Goal: Information Seeking & Learning: Compare options

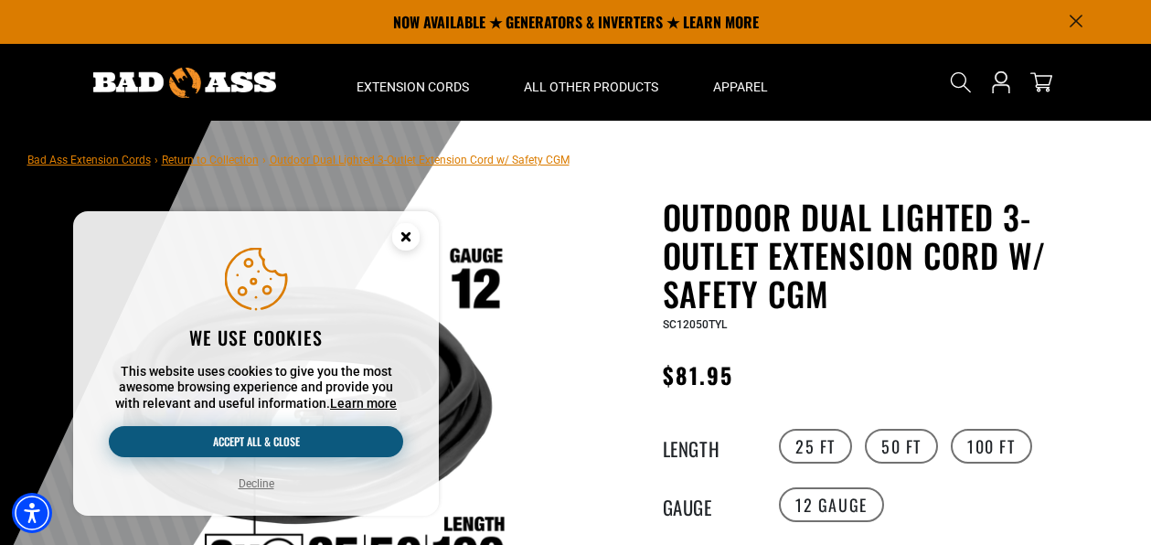
click at [306, 441] on button "Accept all & close" at bounding box center [256, 441] width 294 height 31
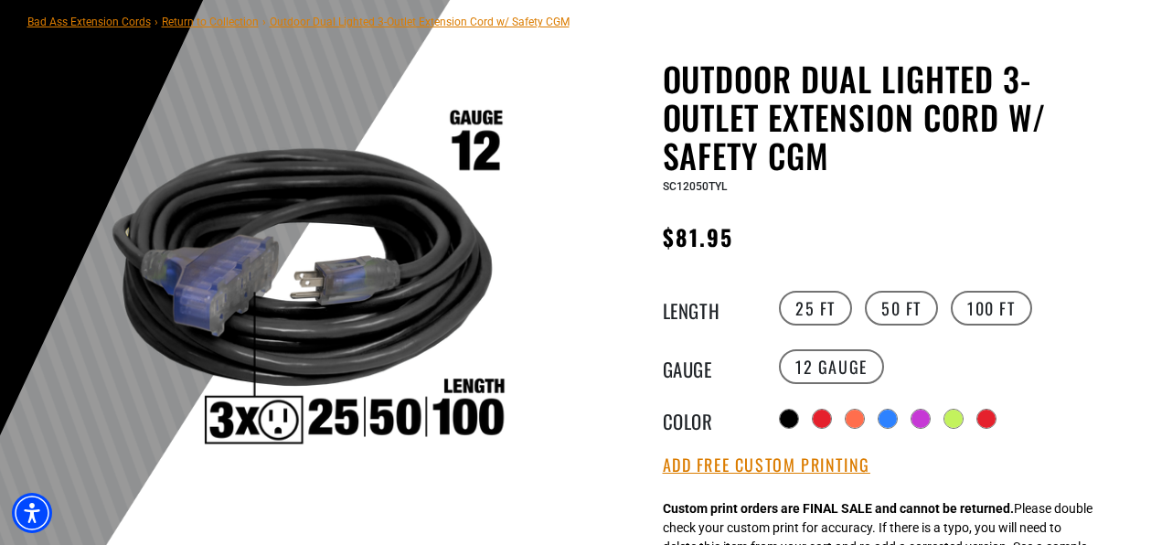
scroll to position [142, 0]
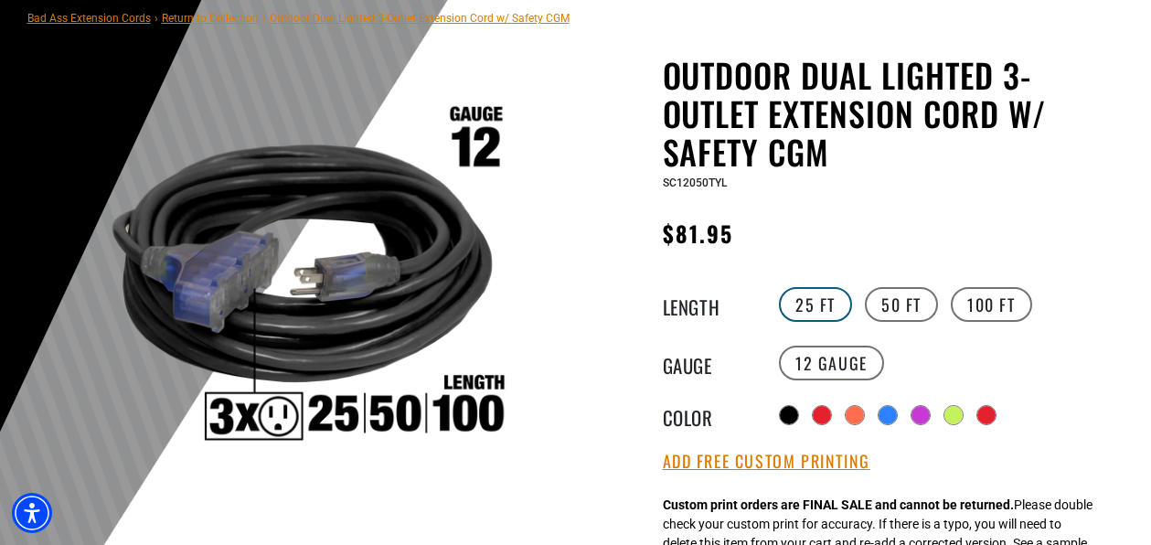
click at [817, 304] on label "25 FT" at bounding box center [815, 304] width 73 height 35
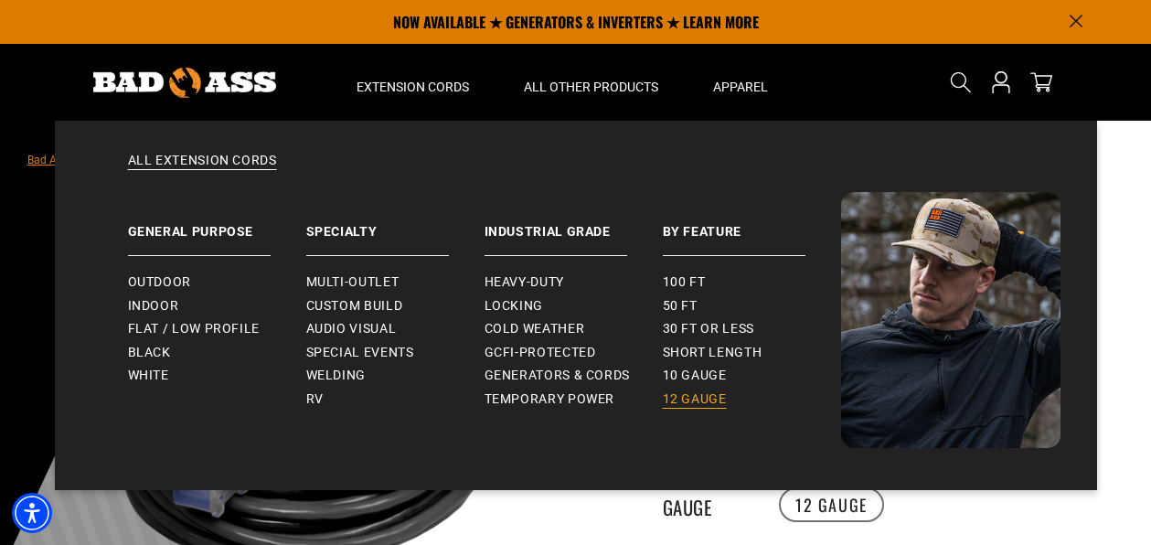
click at [700, 405] on span "12 gauge" at bounding box center [695, 399] width 64 height 16
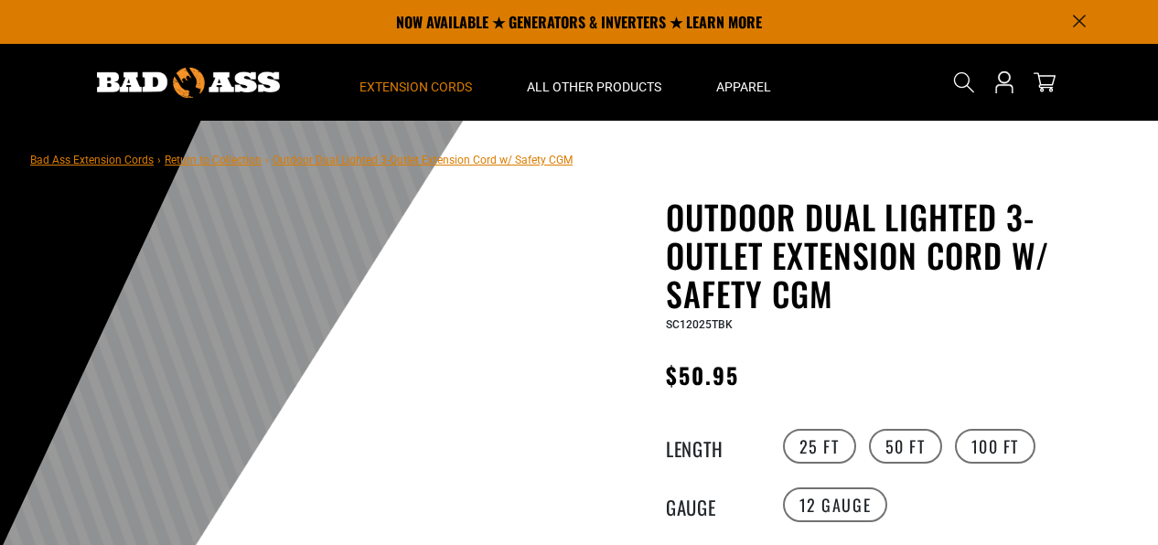
click at [444, 92] on span "Extension Cords" at bounding box center [415, 87] width 112 height 16
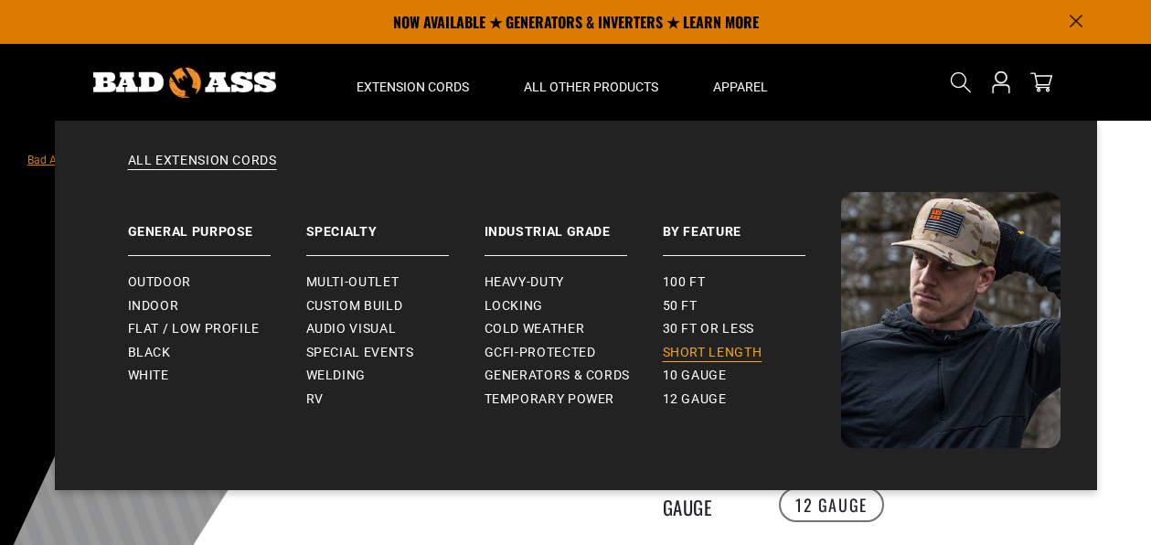
click at [694, 353] on span "Short Length" at bounding box center [713, 353] width 100 height 16
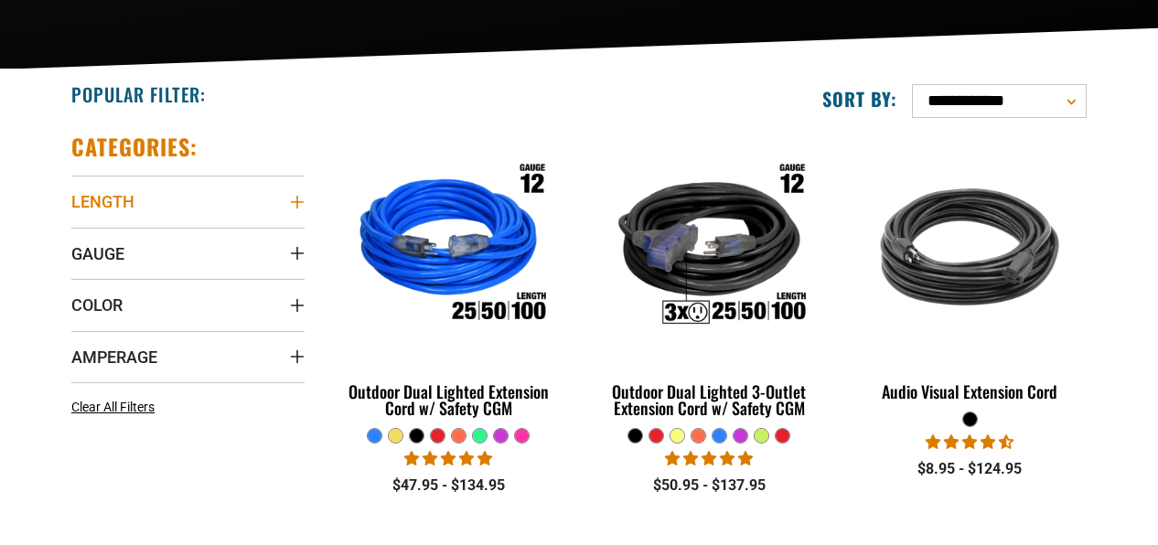
click at [302, 207] on icon "Length" at bounding box center [297, 202] width 15 height 15
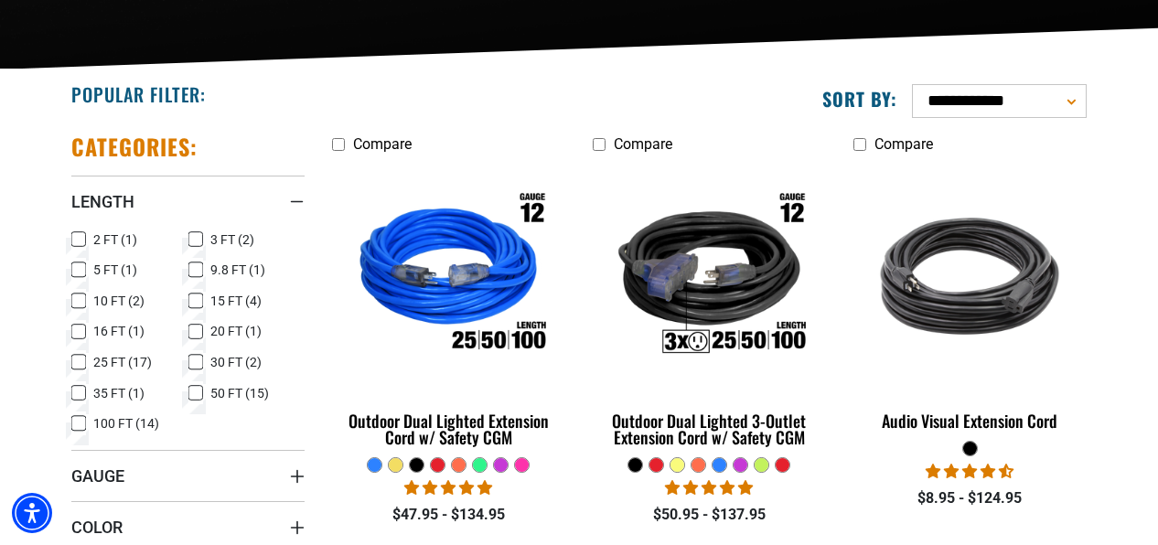
click at [80, 272] on icon at bounding box center [78, 270] width 15 height 24
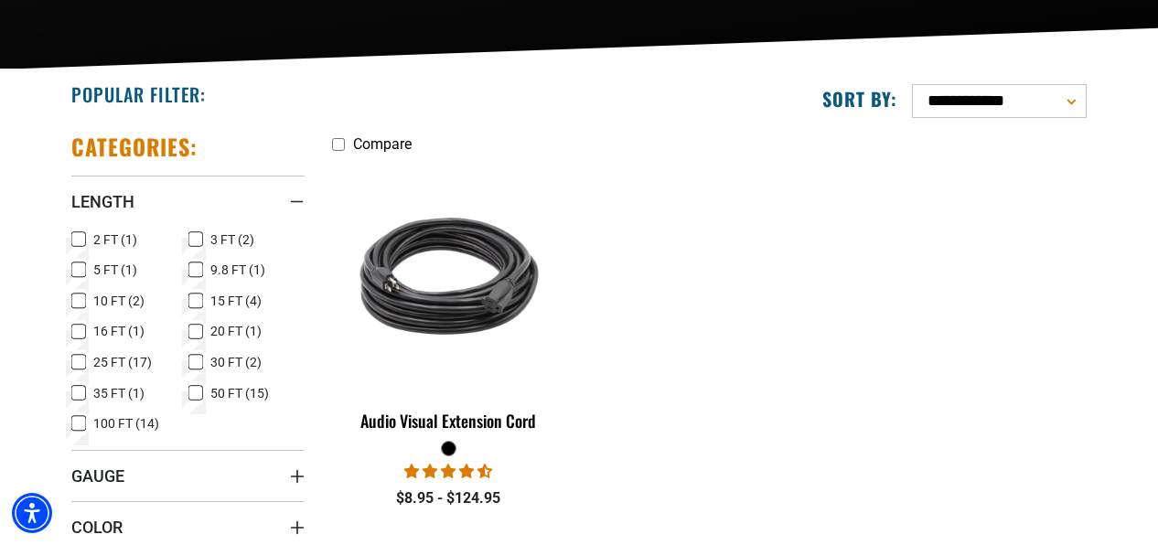
click at [197, 272] on icon at bounding box center [195, 270] width 15 height 24
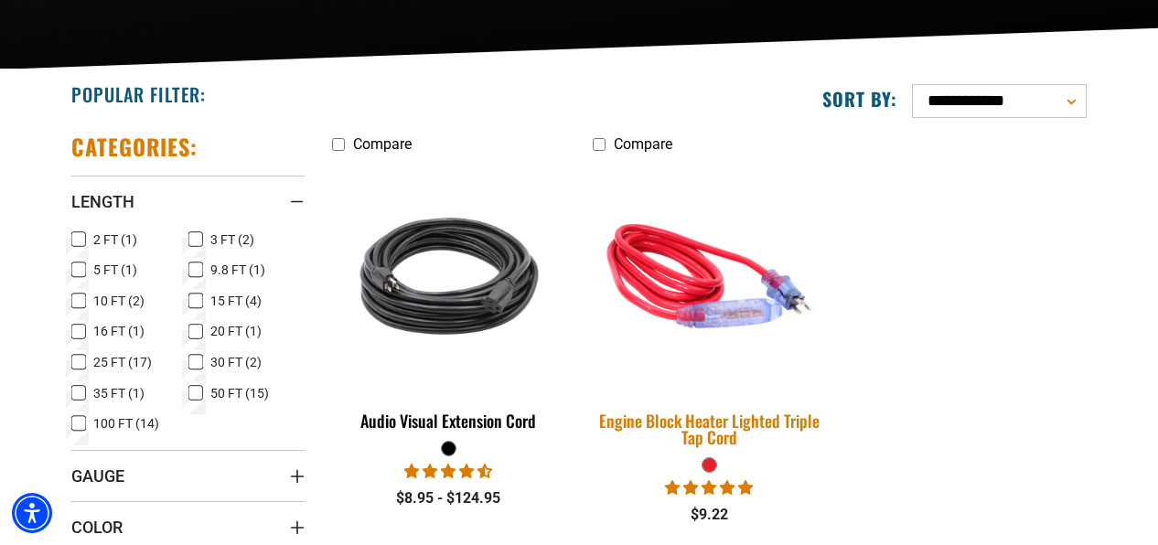
click at [739, 412] on div "Engine Block Heater Lighted Triple Tap Cord" at bounding box center [709, 428] width 233 height 33
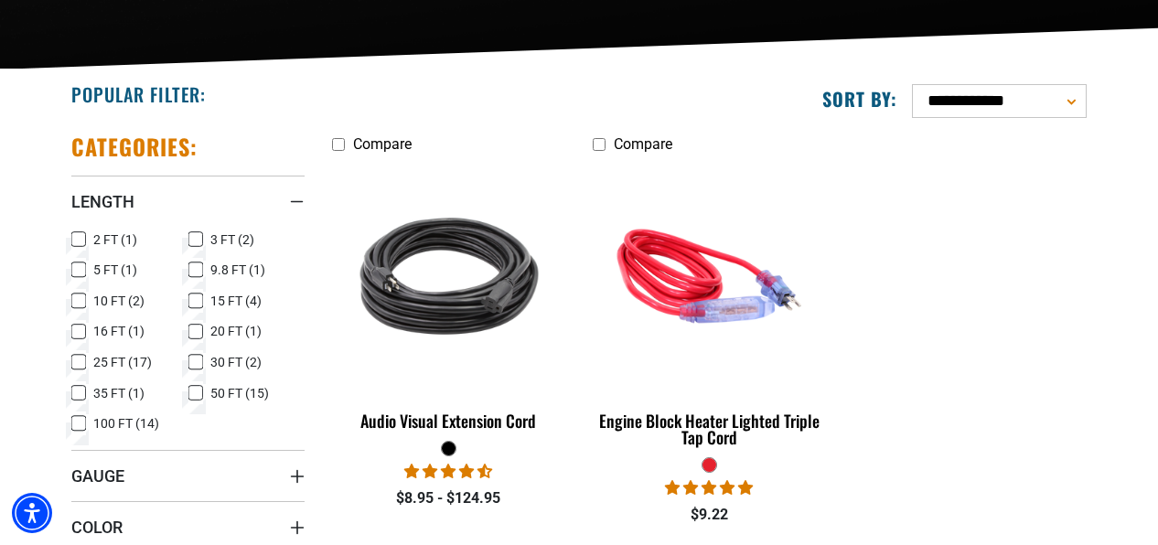
click at [81, 271] on icon at bounding box center [78, 270] width 11 height 10
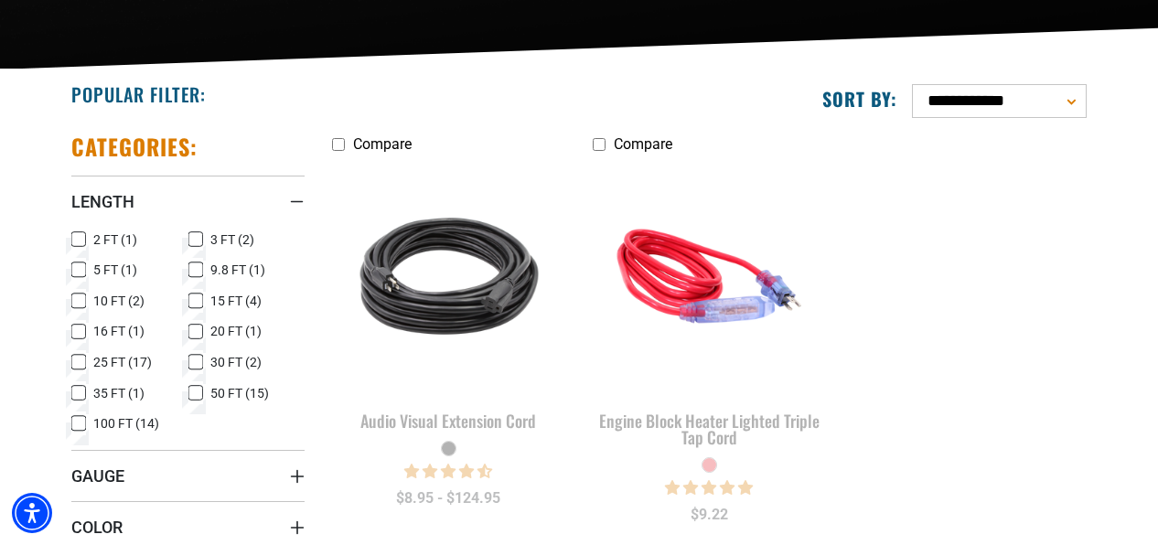
click at [80, 298] on icon at bounding box center [78, 301] width 15 height 24
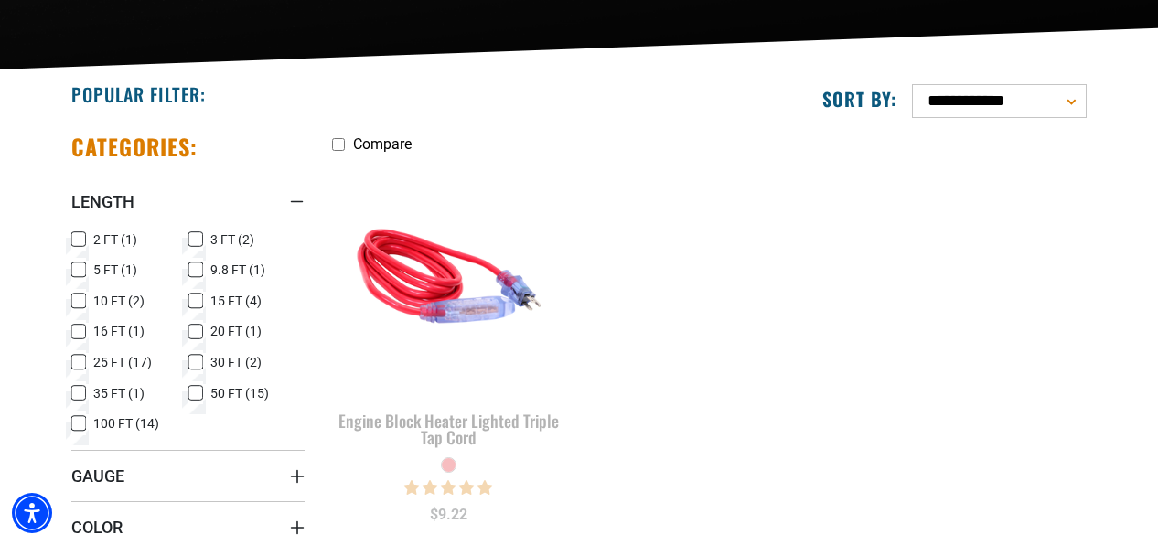
click at [191, 272] on icon at bounding box center [195, 270] width 8 height 5
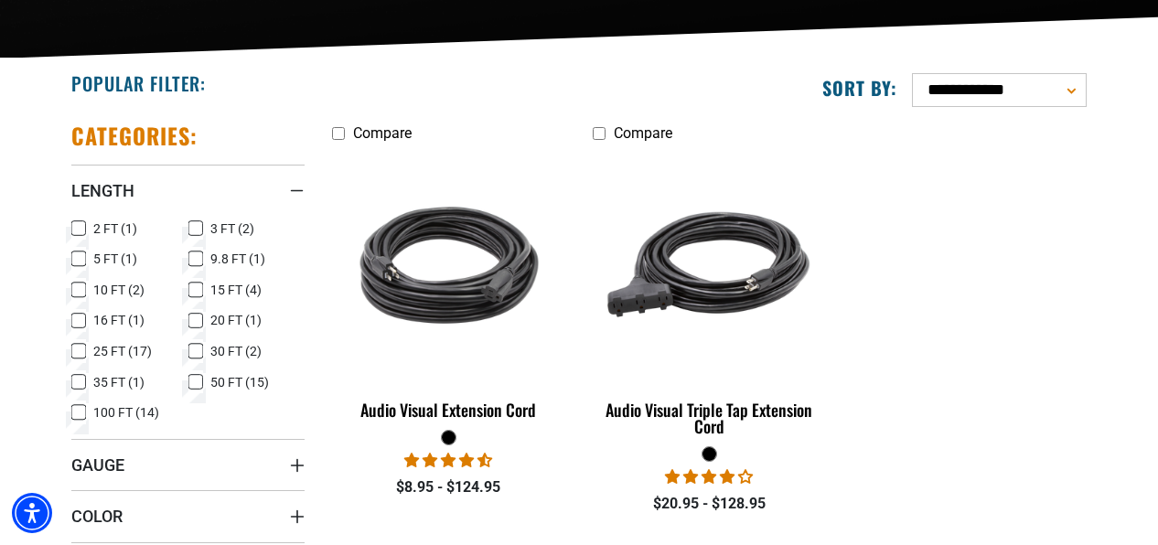
scroll to position [406, 0]
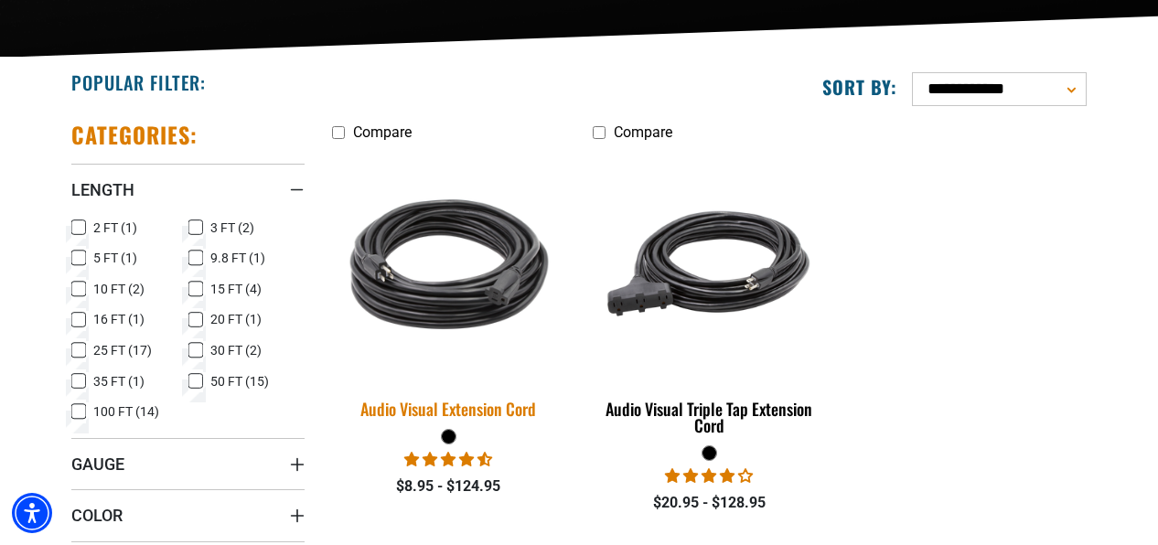
click at [457, 403] on div "Audio Visual Extension Cord" at bounding box center [448, 408] width 233 height 16
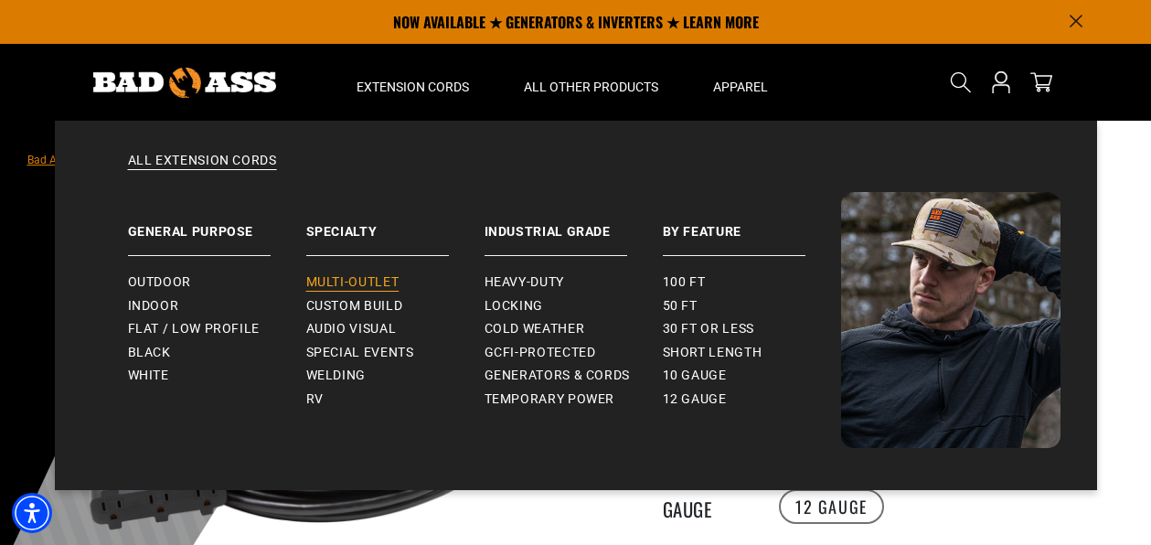
click at [369, 280] on span "Multi-Outlet" at bounding box center [352, 282] width 93 height 16
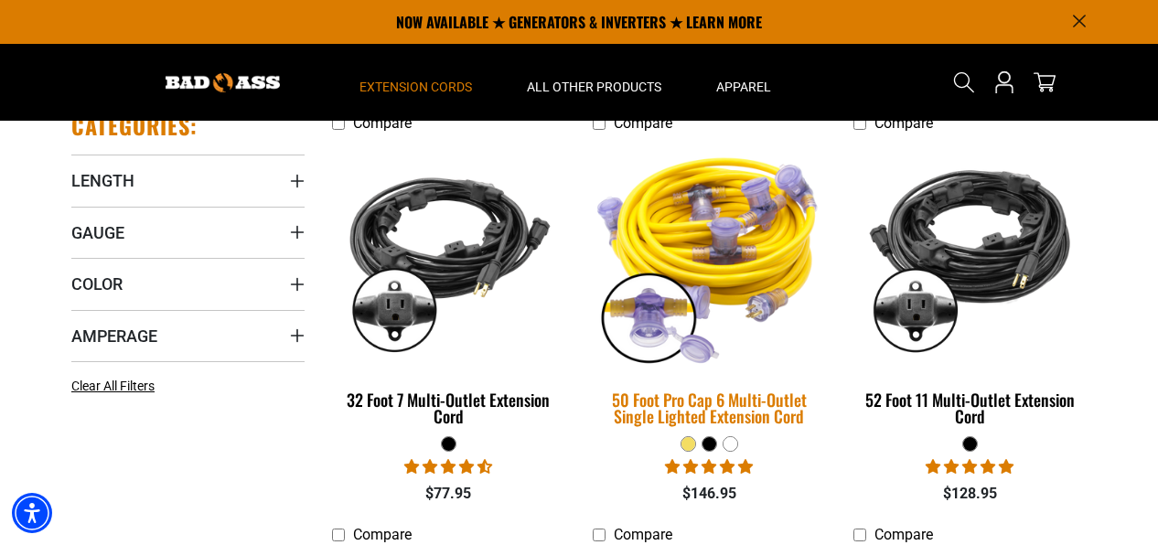
scroll to position [380, 0]
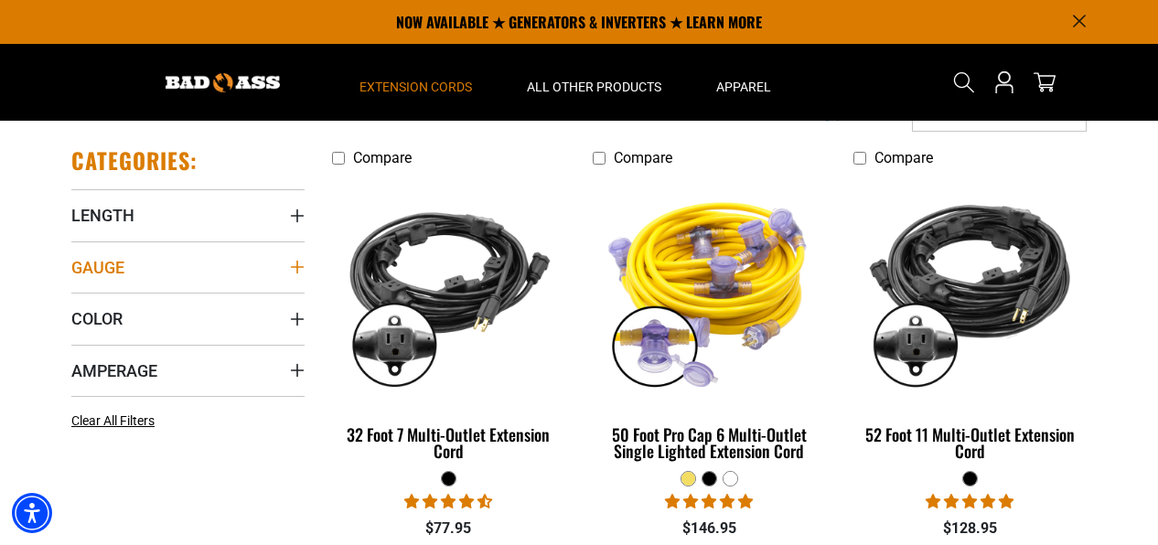
click at [296, 263] on icon "Gauge" at bounding box center [297, 267] width 13 height 13
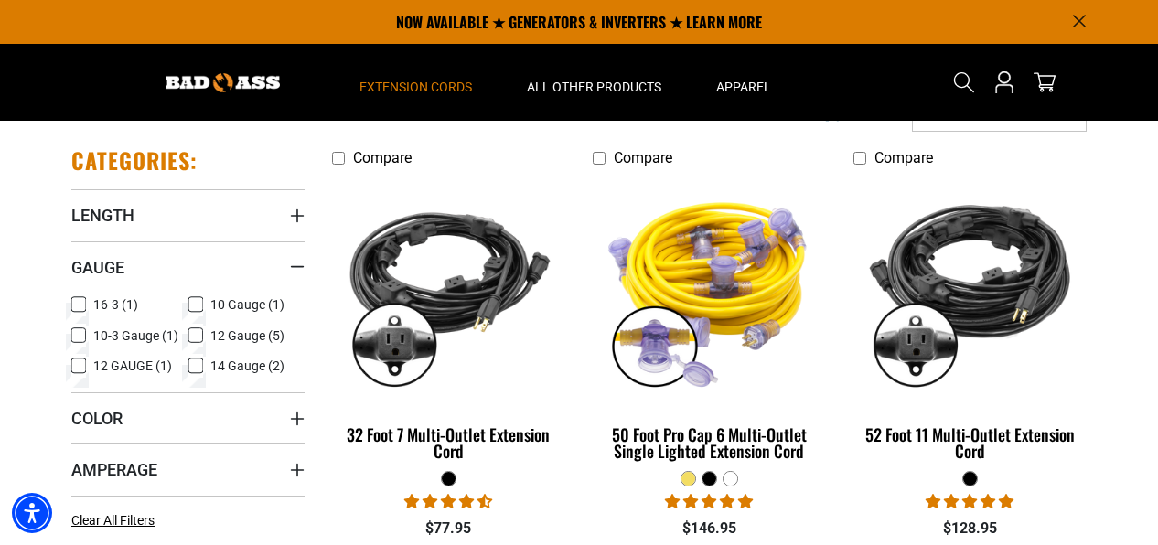
click at [199, 331] on icon at bounding box center [195, 336] width 15 height 24
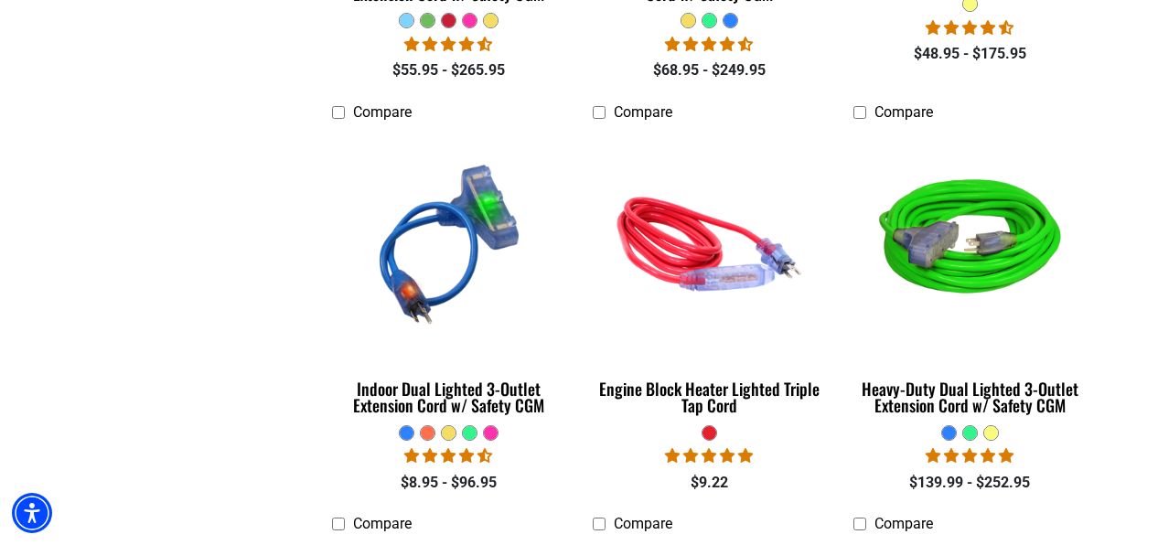
scroll to position [1712, 0]
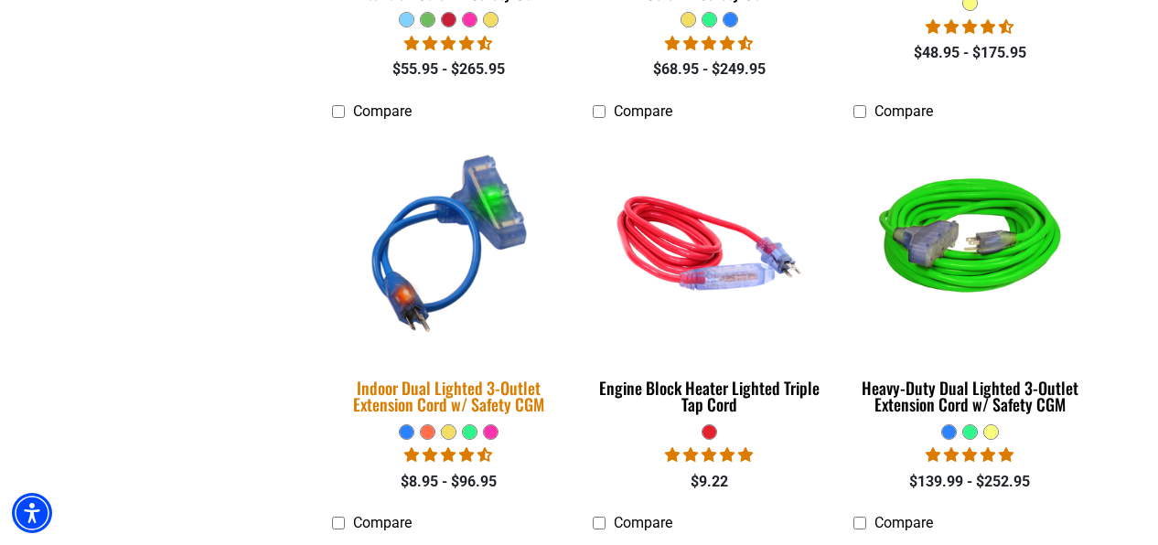
click at [508, 382] on div "Indoor Dual Lighted 3-Outlet Extension Cord w/ Safety CGM" at bounding box center [448, 395] width 233 height 33
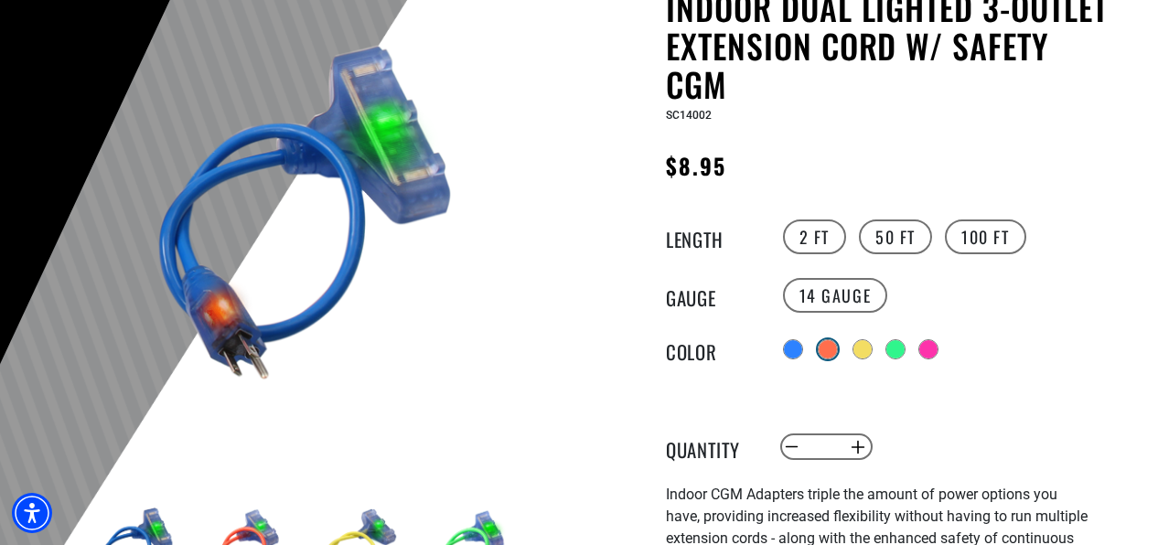
click at [835, 346] on div at bounding box center [827, 349] width 18 height 18
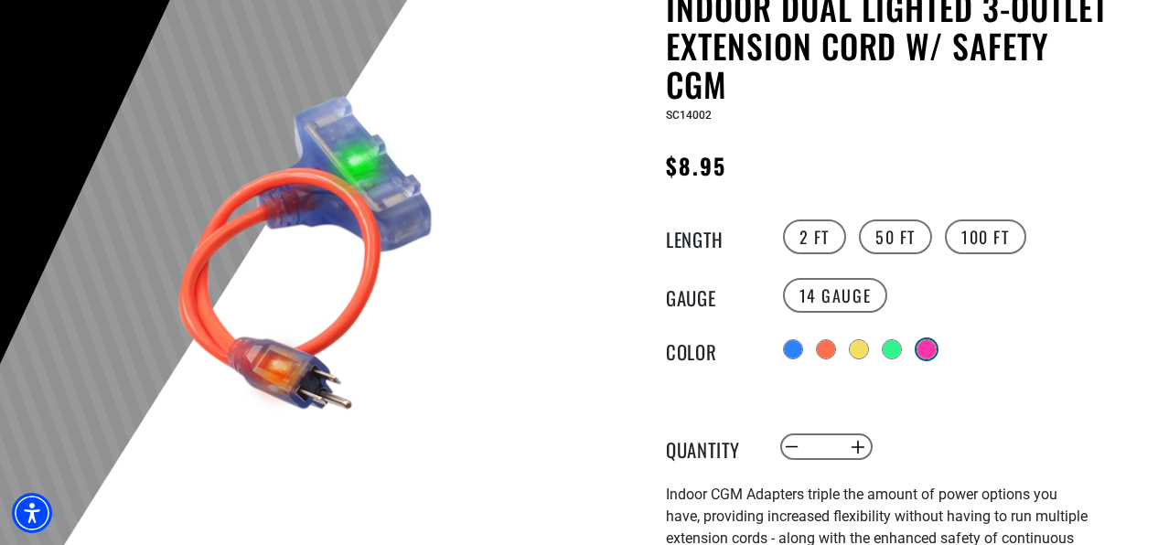
click at [922, 346] on div at bounding box center [926, 349] width 18 height 18
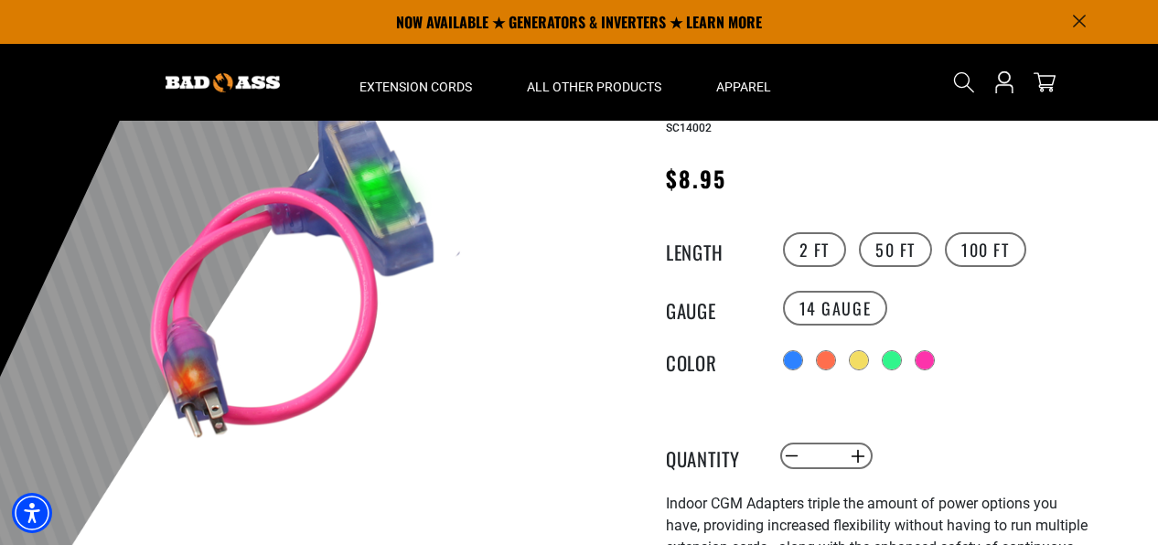
scroll to position [192, 0]
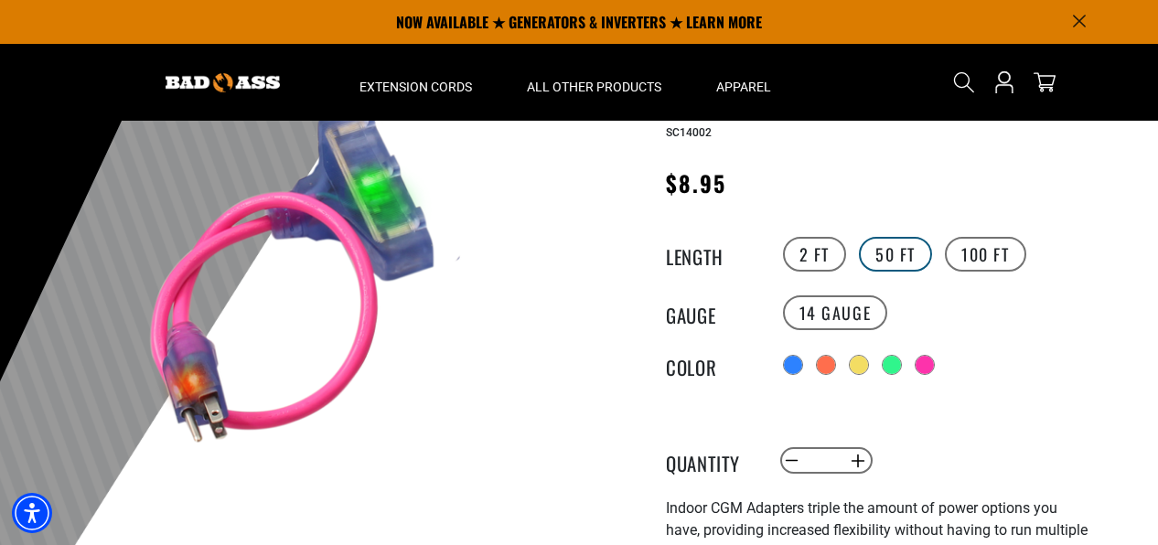
click at [911, 266] on label "50 FT" at bounding box center [895, 254] width 73 height 35
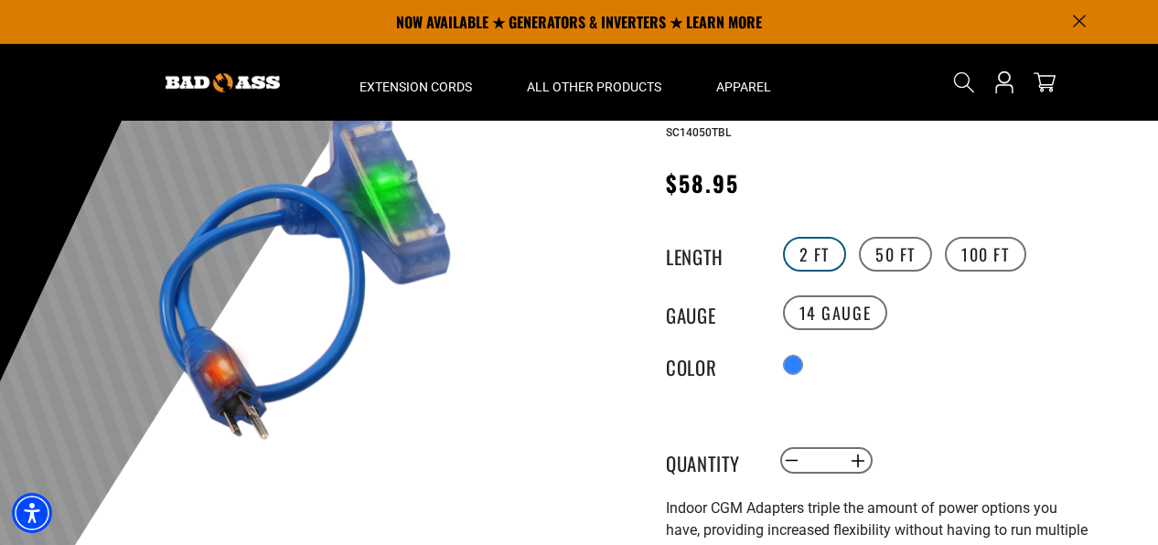
click at [816, 249] on label "2 FT" at bounding box center [814, 254] width 63 height 35
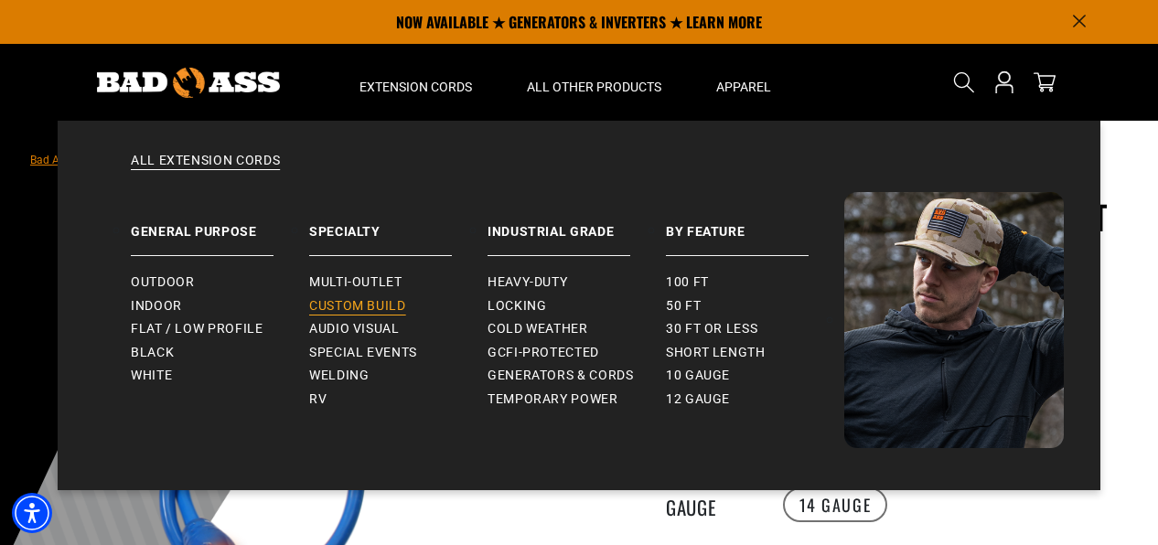
click at [373, 304] on span "Custom Build" at bounding box center [357, 306] width 97 height 16
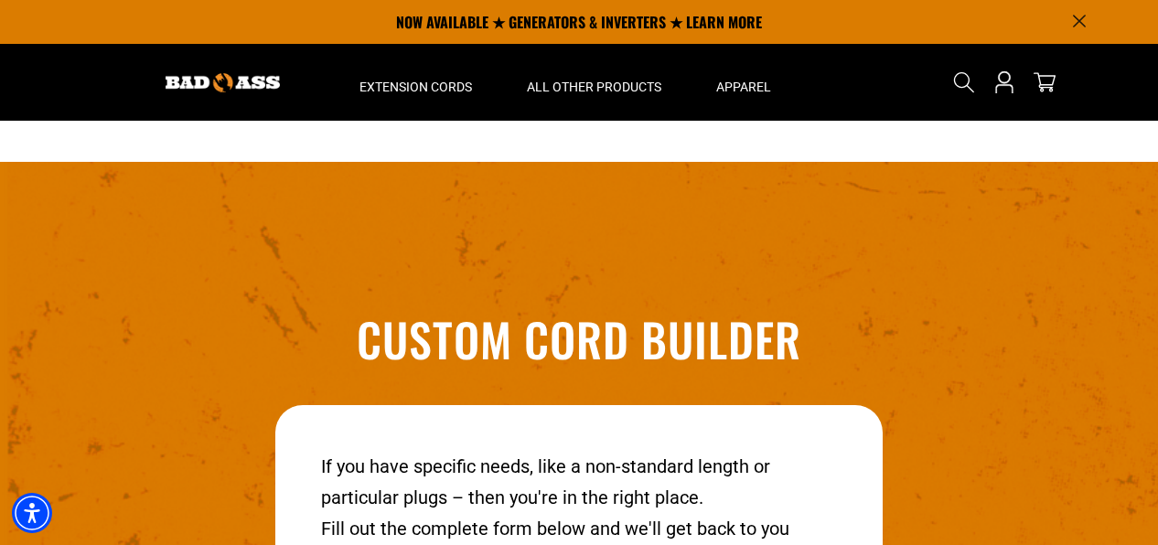
scroll to position [1906, 0]
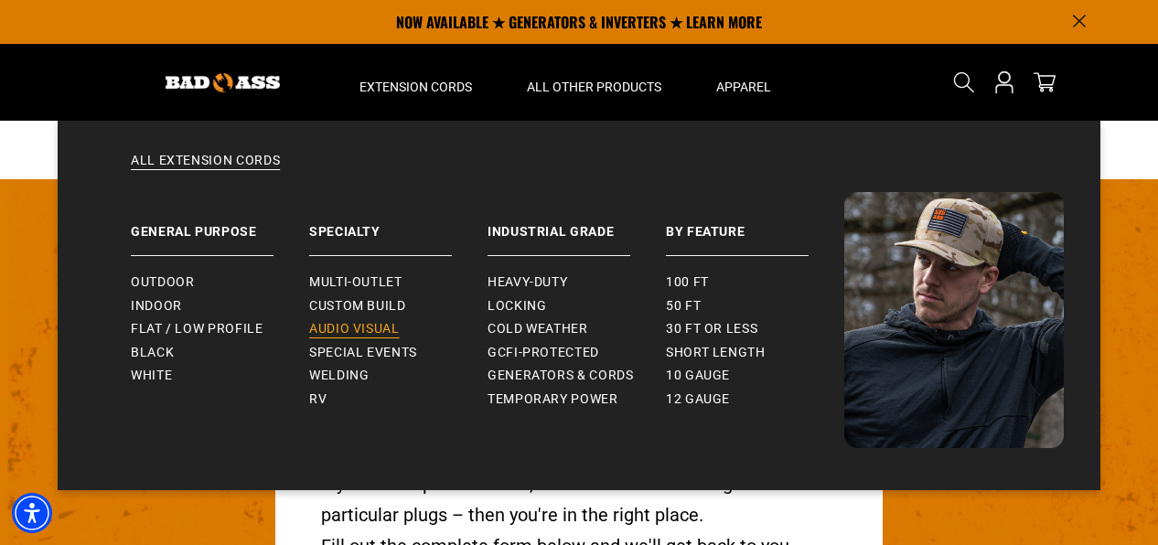
click at [371, 330] on span "Audio Visual" at bounding box center [354, 329] width 91 height 16
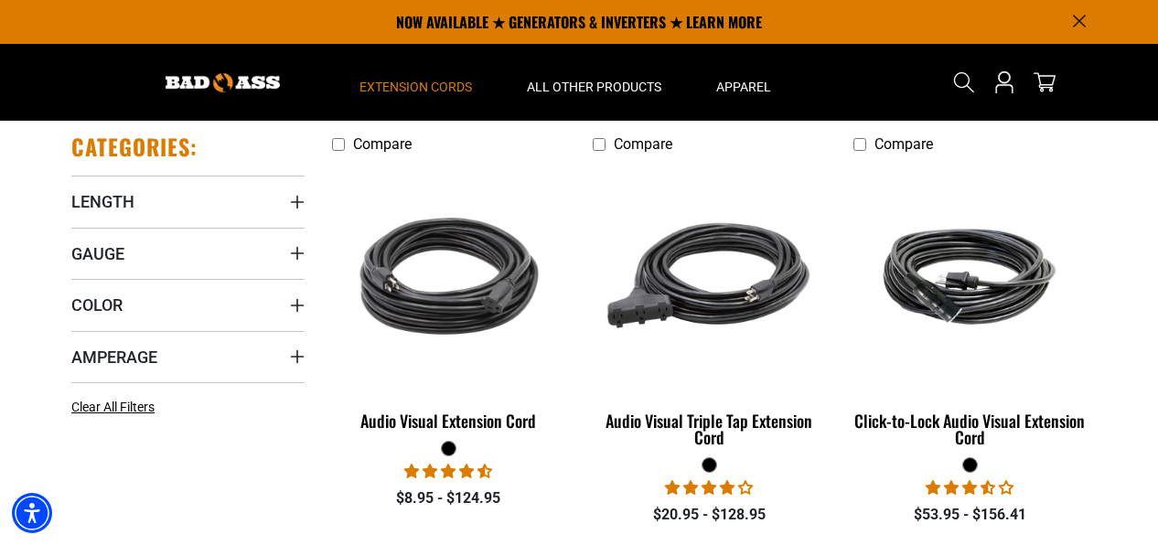
scroll to position [389, 0]
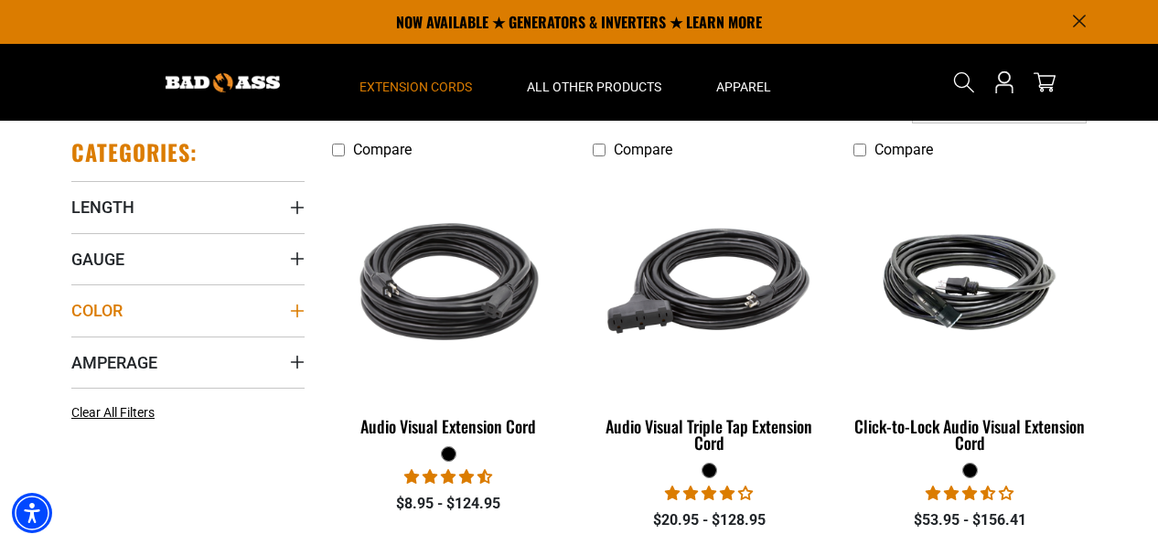
click at [289, 305] on summary "Color" at bounding box center [187, 309] width 233 height 51
click at [290, 305] on div "Color" at bounding box center [297, 311] width 15 height 15
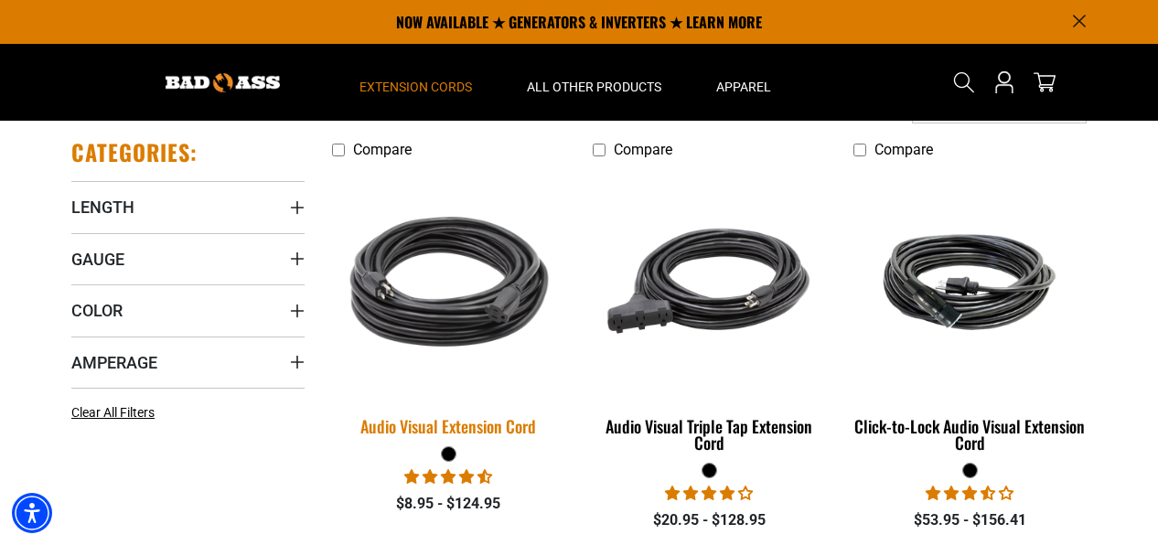
scroll to position [0, 0]
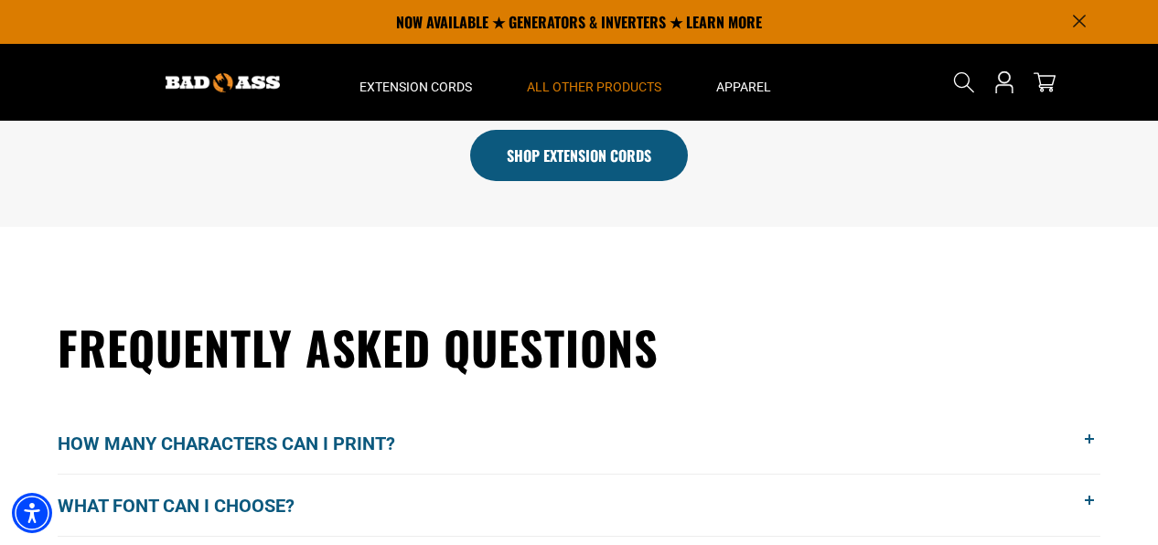
scroll to position [828, 0]
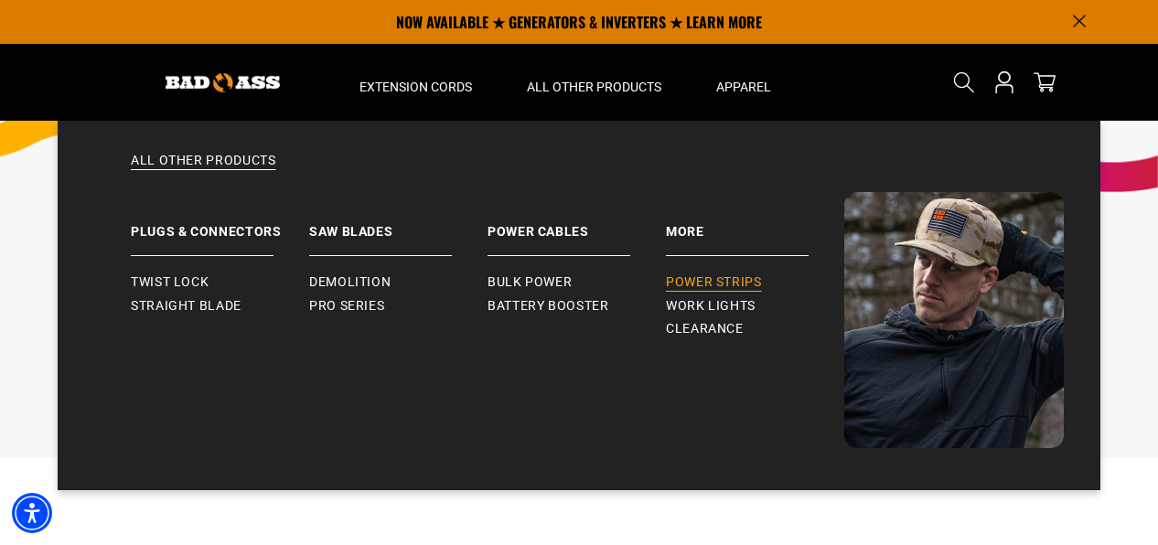
click at [711, 282] on span "Power Strips" at bounding box center [714, 282] width 96 height 16
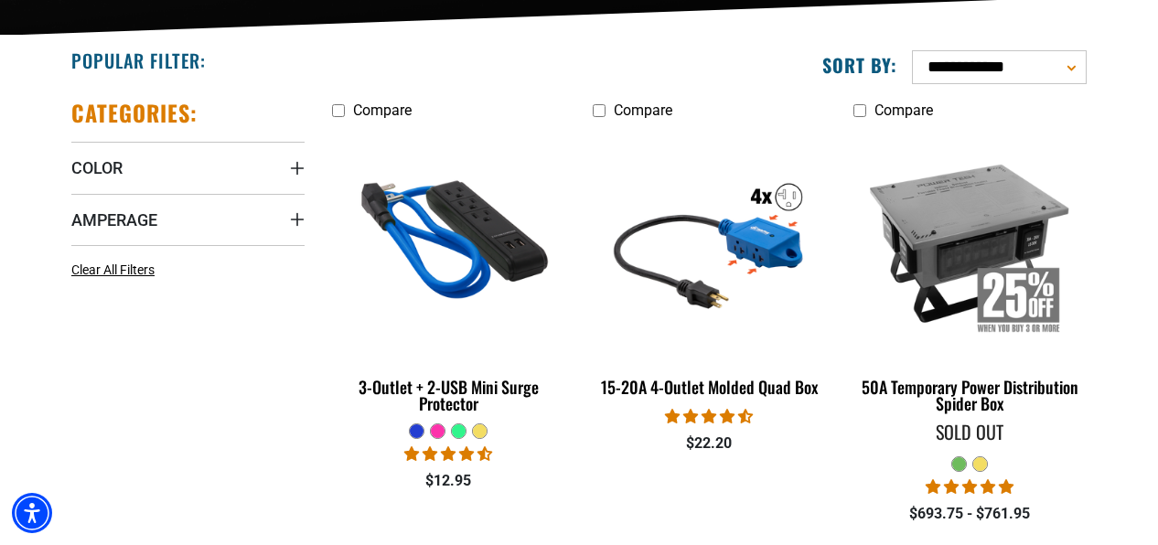
scroll to position [433, 0]
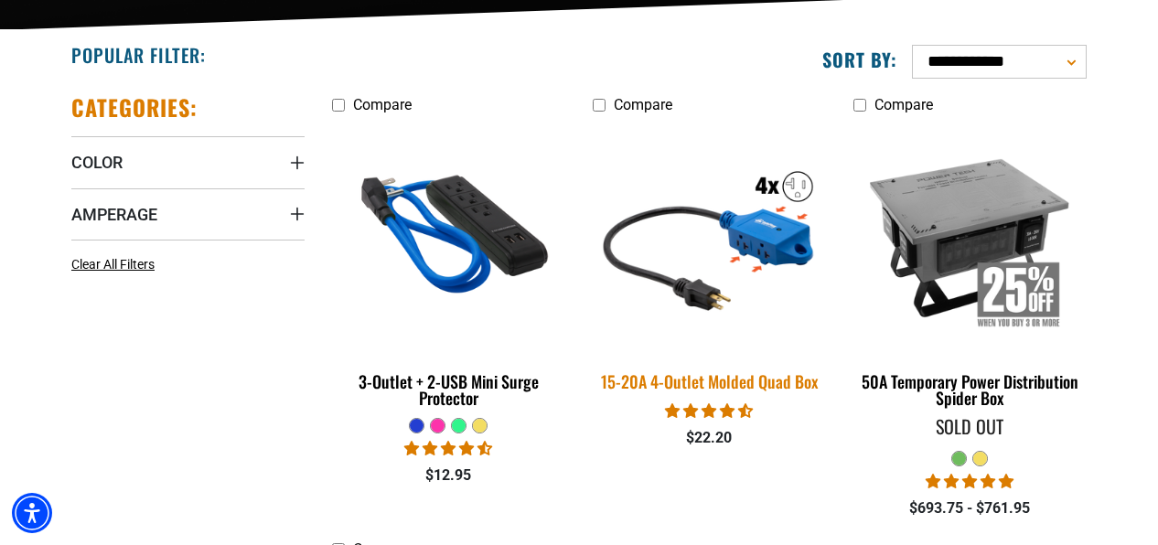
click at [711, 380] on div "15-20A 4-Outlet Molded Quad Box" at bounding box center [709, 381] width 233 height 16
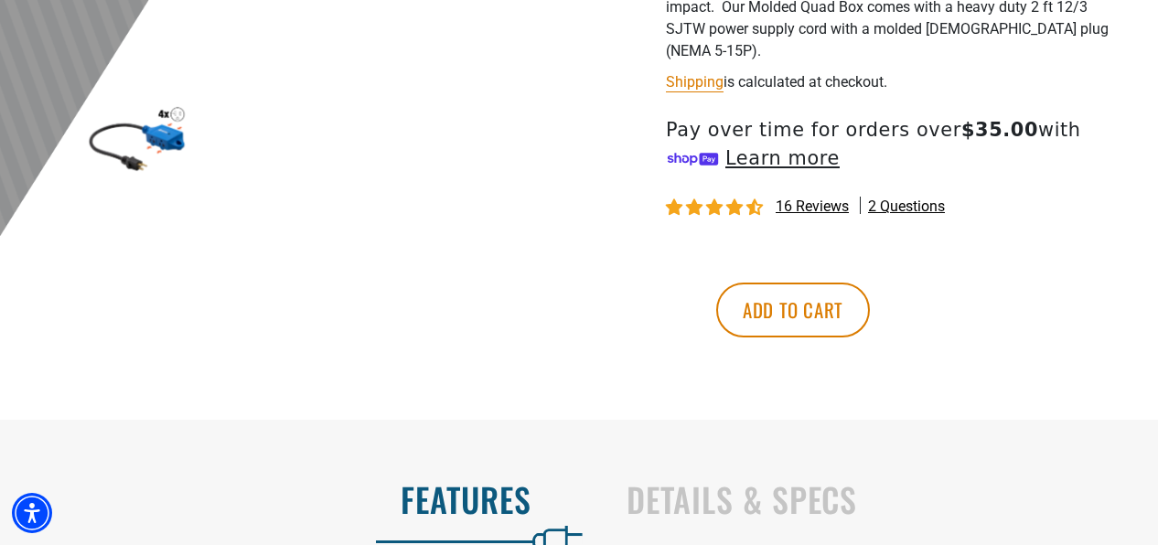
scroll to position [804, 0]
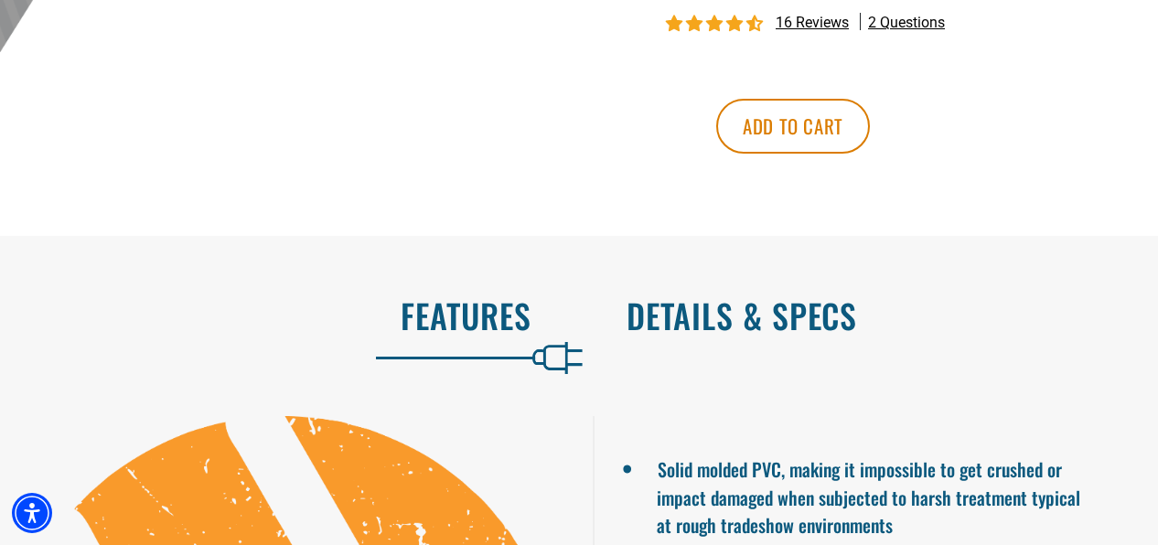
click at [742, 308] on h2 "Details & Specs" at bounding box center [872, 315] width 493 height 38
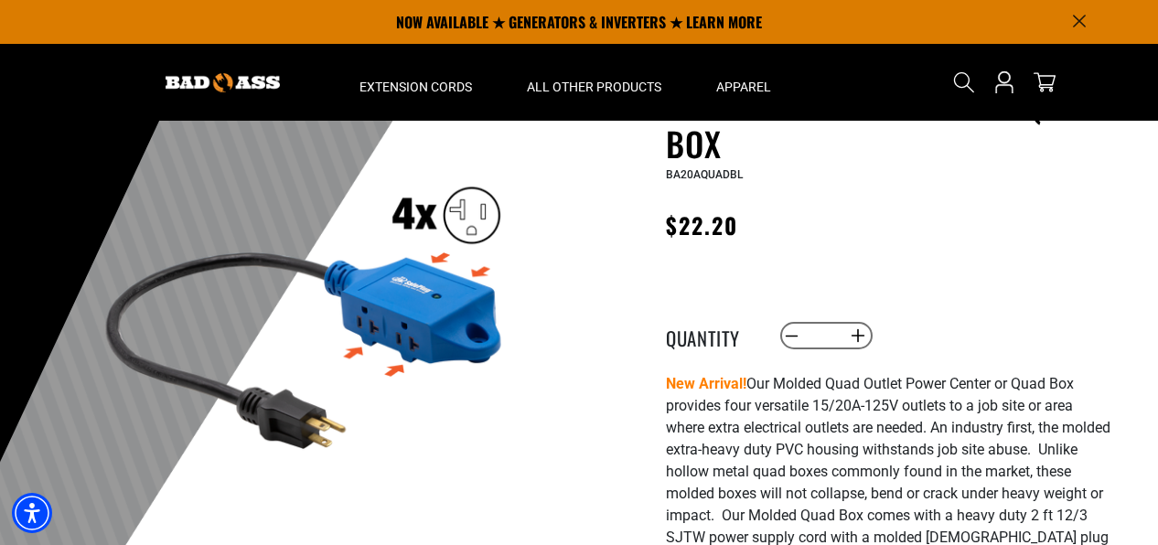
scroll to position [94, 0]
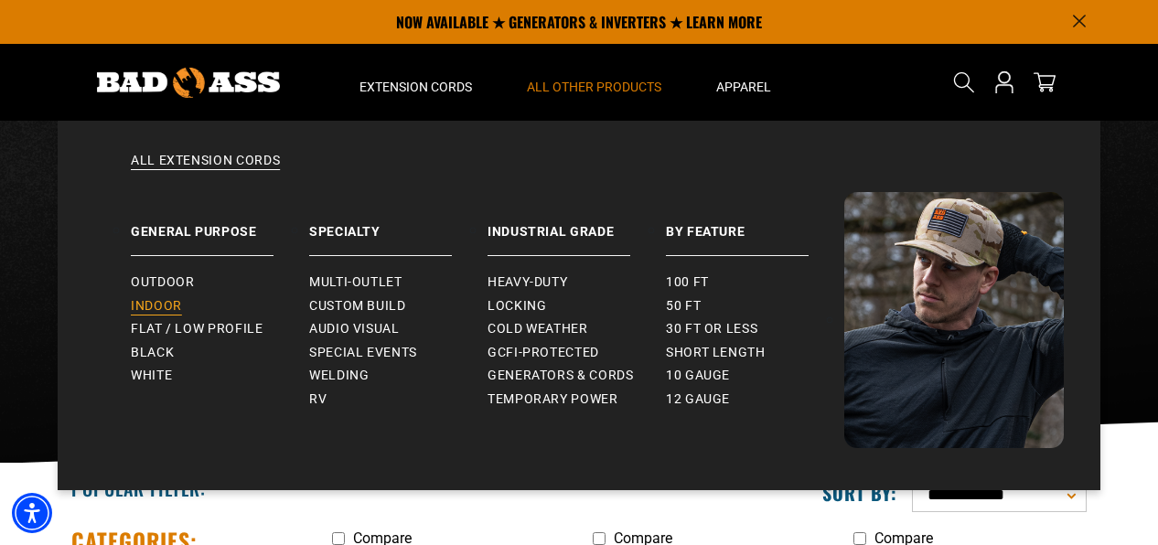
click at [166, 304] on span "Indoor" at bounding box center [156, 306] width 51 height 16
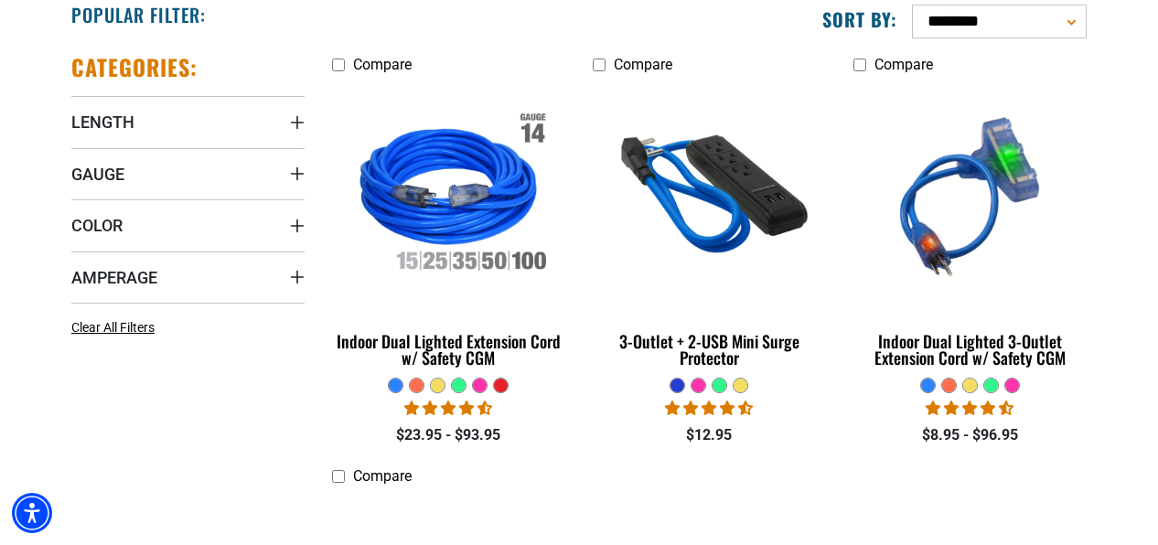
click at [307, 117] on div "Categories: Length Length 2 FT (1) 2 FT (1 product)" at bounding box center [188, 486] width 261 height 897
click at [297, 122] on icon "Length" at bounding box center [297, 122] width 13 height 13
